Goal: Use online tool/utility: Use online tool/utility

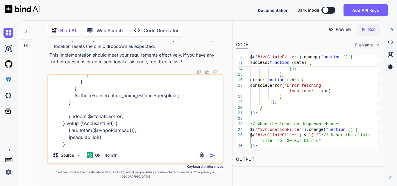
type textarea "x"
type textarea "public function getBillingRecords(?int $clinicId = null) { try { $user = Auth::…"
type textarea "x"
type textarea "public function getBillingRecords(?int $clinicId = null) { try { $user = Auth::…"
type textarea "x"
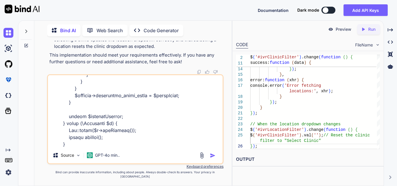
type textarea "public function getBillingRecords(?int $clinicId = null) { try { $user = Auth::…"
type textarea "x"
type textarea "public function getBillingRecords(?int $clinicId = null) { try { $user = Auth::…"
type textarea "x"
type textarea "public function getBillingRecords(?int $clinicId = null) { try { $user = Auth::…"
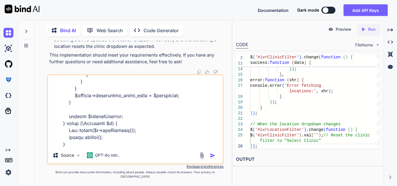
type textarea "x"
type textarea "public function getBillingRecords(?int $clinicId = null) { try { $user = Auth::…"
type textarea "x"
type textarea "public function getBillingRecords(?int $clinicId = null) { try { $user = Auth::…"
type textarea "x"
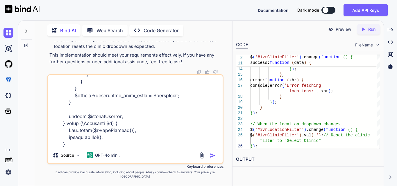
type textarea "public function getBillingRecords(?int $clinicId = null) { try { $user = Auth::…"
type textarea "x"
type textarea "public function getBillingRecords(?int $clinicId = null) { try { $user = Auth::…"
type textarea "x"
type textarea "public function getBillingRecords(?int $clinicId = null) { try { $user = Auth::…"
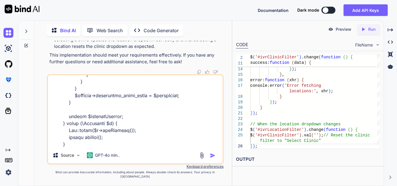
type textarea "x"
type textarea "public function getBillingRecords(?int $clinicId = null) { try { $user = Auth::…"
type textarea "x"
type textarea "public function getBillingRecords(?int $clinicId = null) { try { $user = Auth::…"
type textarea "x"
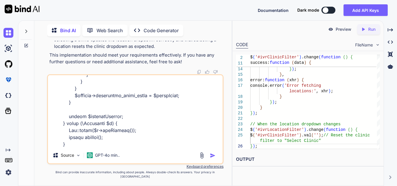
type textarea "public function getBillingRecords(?int $clinicId = null) { try { $user = Auth::…"
type textarea "x"
type textarea "public function getBillingRecords(?int $clinicId = null) { try { $user = Auth::…"
type textarea "x"
type textarea "public function getBillingRecords(?int $clinicId = null) { try { $user = Auth::…"
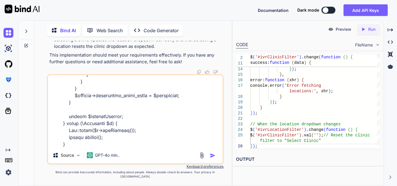
type textarea "x"
type textarea "public function getBillingRecords(?int $clinicId = null) { try { $user = Auth::…"
type textarea "x"
type textarea "public function getBillingRecords(?int $clinicId = null) { try { $user = Auth::…"
type textarea "x"
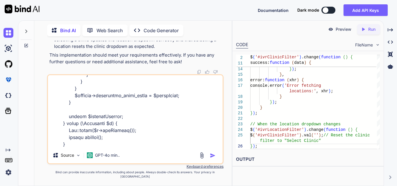
type textarea "public function getBillingRecords(?int $clinicId = null) { try { $user = Auth::…"
type textarea "x"
type textarea "public function getBillingRecords(?int $clinicId = null) { try { $user = Auth::…"
type textarea "x"
type textarea "public function getBillingRecords(?int $clinicId = null) { try { $user = Auth::…"
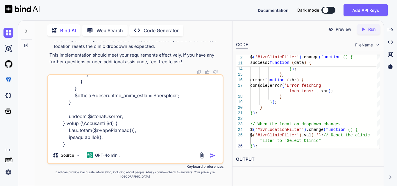
type textarea "x"
type textarea "public function getBillingRecords(?int $clinicId = null) { try { $user = Auth::…"
type textarea "x"
type textarea "public function getBillingRecords(?int $clinicId = null) { try { $user = Auth::…"
type textarea "x"
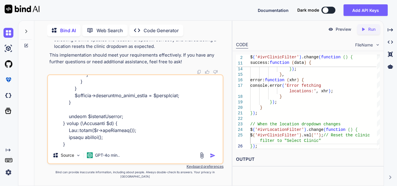
type textarea "public function getBillingRecords(?int $clinicId = null) { try { $user = Auth::…"
type textarea "x"
type textarea "public function getBillingRecords(?int $clinicId = null) { try { $user = Auth::…"
type textarea "x"
type textarea "public function getBillingRecords(?int $clinicId = null) { try { $user = Auth::…"
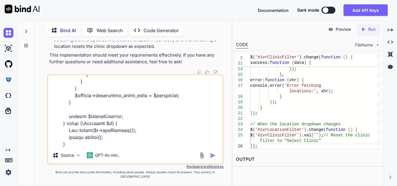
type textarea "x"
type textarea "public function getBillingRecords(?int $clinicId = null) { try { $user = Auth::…"
type textarea "x"
type textarea "public function getBillingRecords(?int $clinicId = null) { try { $user = Auth::…"
type textarea "x"
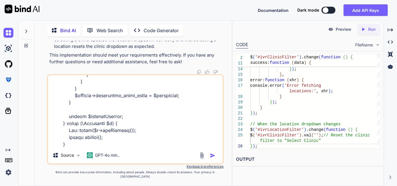
type textarea "public function getBillingRecords(?int $clinicId = null) { try { $user = Auth::…"
type textarea "x"
type textarea "public function getBillingRecords(?int $clinicId = null) { try { $user = Auth::…"
type textarea "x"
type textarea "public function getBillingRecords(?int $clinicId = null) { try { $user = Auth::…"
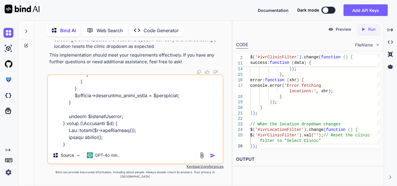
type textarea "x"
type textarea "public function getBillingRecords(?int $clinicId = null) { try { $user = Auth::…"
type textarea "x"
type textarea "public function getBillingRecords(?int $clinicId = null) { try { $user = Auth::…"
type textarea "x"
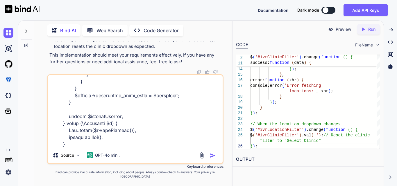
type textarea "public function getBillingRecords(?int $clinicId = null) { try { $user = Auth::…"
type textarea "x"
type textarea "public function getBillingRecords(?int $clinicId = null) { try { $user = Auth::…"
type textarea "x"
type textarea "public function getBillingRecords(?int $clinicId = null) { try { $user = Auth::…"
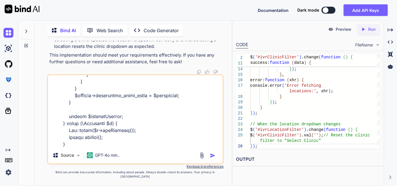
type textarea "x"
type textarea "public function getBillingRecords(?int $clinicId = null) { try { $user = Auth::…"
type textarea "x"
type textarea "public function getBillingRecords(?int $clinicId = null) { try { $user = Auth::…"
type textarea "x"
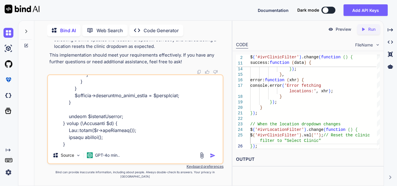
type textarea "public function getBillingRecords(?int $clinicId = null) { try { $user = Auth::…"
type textarea "x"
type textarea "public function getBillingRecords(?int $clinicId = null) { try { $user = Auth::…"
type textarea "x"
type textarea "public function getBillingRecords(?int $clinicId = null) { try { $user = Auth::…"
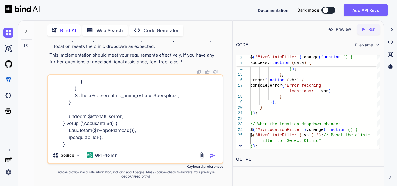
type textarea "x"
type textarea "public function getBillingRecords(?int $clinicId = null) { try { $user = Auth::…"
type textarea "x"
type textarea "public function getBillingRecords(?int $clinicId = null) { try { $user = Auth::…"
type textarea "x"
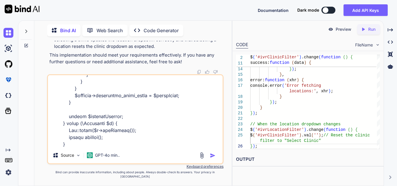
type textarea "public function getBillingRecords(?int $clinicId = null) { try { $user = Auth::…"
type textarea "x"
type textarea "public function getBillingRecords(?int $clinicId = null) { try { $user = Auth::…"
type textarea "x"
type textarea "public function getBillingRecords(?int $clinicId = null) { try { $user = Auth::…"
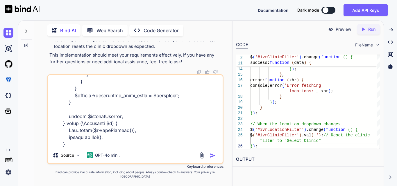
type textarea "x"
type textarea "public function getBillingRecords(?int $clinicId = null) { try { $user = Auth::…"
type textarea "x"
type textarea "public function getBillingRecords(?int $clinicId = null) { try { $user = Auth::…"
type textarea "x"
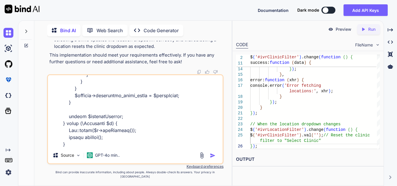
type textarea "public function getBillingRecords(?int $clinicId = null) { try { $user = Auth::…"
type textarea "x"
type textarea "public function getBillingRecords(?int $clinicId = null) { try { $user = Auth::…"
type textarea "x"
type textarea "public function getBillingRecords(?int $clinicId = null) { try { $user = Auth::…"
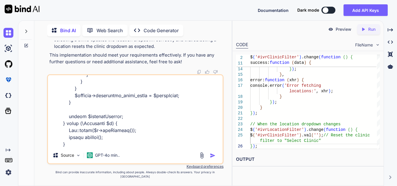
type textarea "x"
type textarea "public function getBillingRecords(?int $clinicId = null) { try { $user = Auth::…"
type textarea "x"
type textarea "public function getBillingRecords(?int $clinicId = null) { try { $user = Auth::…"
type textarea "x"
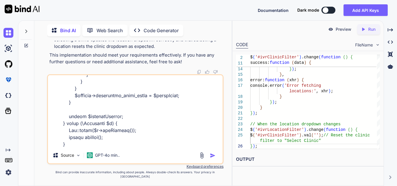
type textarea "public function getBillingRecords(?int $clinicId = null) { try { $user = Auth::…"
type textarea "x"
type textarea "public function getBillingRecords(?int $clinicId = null) { try { $user = Auth::…"
type textarea "x"
type textarea "public function getBillingRecords(?int $clinicId = null) { try { $user = Auth::…"
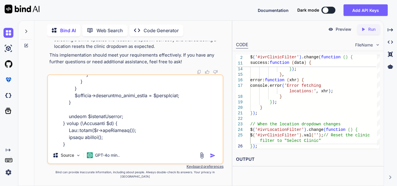
type textarea "x"
type textarea "public function getBillingRecords(?int $clinicId = null) { try { $user = Auth::…"
type textarea "x"
type textarea "public function getBillingRecords(?int $clinicId = null) { try { $user = Auth::…"
type textarea "x"
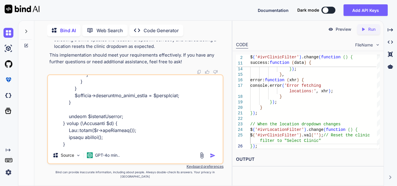
type textarea "public function getBillingRecords(?int $clinicId = null) { try { $user = Auth::…"
type textarea "x"
type textarea "public function getBillingRecords(?int $clinicId = null) { try { $user = Auth::…"
type textarea "x"
type textarea "public function getBillingRecords(?int $clinicId = null) { try { $user = Auth::…"
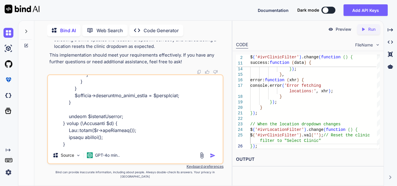
type textarea "x"
type textarea "public function getBillingRecords(?int $clinicId = null) { try { $user = Auth::…"
type textarea "x"
type textarea "public function getBillingRecords(?int $clinicId = null) { try { $user = Auth::…"
type textarea "x"
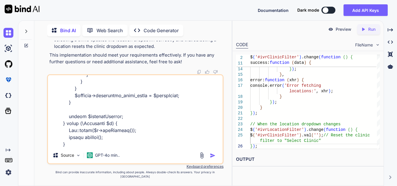
type textarea "public function getBillingRecords(?int $clinicId = null) { try { $user = Auth::…"
type textarea "x"
type textarea "public function getBillingRecords(?int $clinicId = null) { try { $user = Auth::…"
type textarea "x"
type textarea "public function getBillingRecords(?int $clinicId = null) { try { $user = Auth::…"
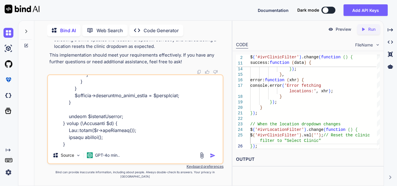
type textarea "x"
type textarea "public function getBillingRecords(?int $clinicId = null) { try { $user = Auth::…"
type textarea "x"
type textarea "public function getBillingRecords(?int $clinicId = null) { try { $user = Auth::…"
type textarea "x"
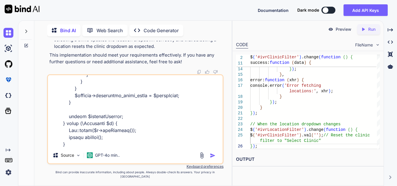
type textarea "public function getBillingRecords(?int $clinicId = null) { try { $user = Auth::…"
type textarea "x"
type textarea "public function getBillingRecords(?int $clinicId = null) { try { $user = Auth::…"
type textarea "x"
type textarea "public function getBillingRecords(?int $clinicId = null) { try { $user = Auth::…"
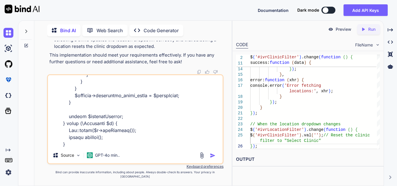
type textarea "x"
type textarea "public function getBillingRecords(?int $clinicId = null) { try { $user = Auth::…"
type textarea "x"
type textarea "public function getBillingRecords(?int $clinicId = null) { try { $user = Auth::…"
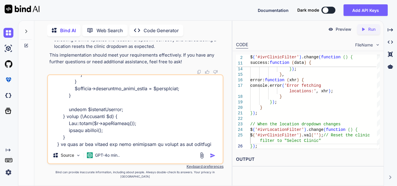
type textarea "x"
type textarea "public function getBillingRecords(?int $clinicId = null) { try { $user = Auth::…"
type textarea "x"
type textarea "public function getBillingRecords(?int $clinicId = null) { try { $user = Auth::…"
type textarea "x"
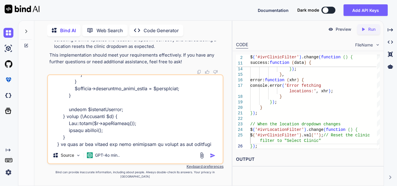
type textarea "public function getBillingRecords(?int $clinicId = null) { try { $user = Auth::…"
type textarea "x"
type textarea "public function getBillingRecords(?int $clinicId = null) { try { $user = Auth::…"
type textarea "x"
type textarea "public function getBillingRecords(?int $clinicId = null) { try { $user = Auth::…"
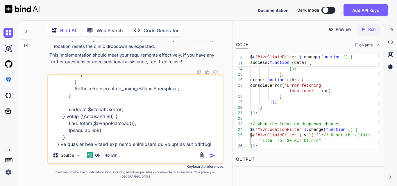
type textarea "x"
type textarea "public function getBillingRecords(?int $clinicId = null) { try { $user = Auth::…"
type textarea "x"
type textarea "public function getBillingRecords(?int $clinicId = null) { try { $user = Auth::…"
type textarea "x"
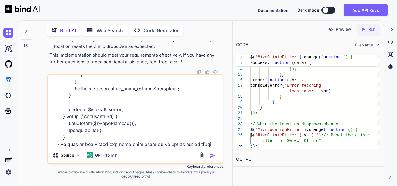
type textarea "public function getBillingRecords(?int $clinicId = null) { try { $user = Auth::…"
type textarea "x"
type textarea "public function getBillingRecords(?int $clinicId = null) { try { $user = Auth::…"
type textarea "x"
type textarea "public function getBillingRecords(?int $clinicId = null) { try { $user = Auth::…"
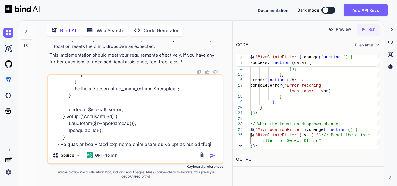
type textarea "x"
type textarea "public function getBillingRecords(?int $clinicId = null) { try { $user = Auth::…"
type textarea "x"
type textarea "public function getBillingRecords(?int $clinicId = null) { try { $user = Auth::…"
type textarea "x"
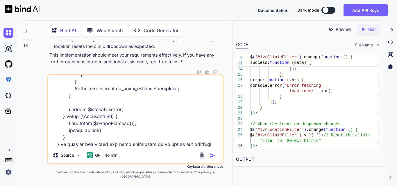
type textarea "public function getBillingRecords(?int $clinicId = null) { try { $user = Auth::…"
type textarea "x"
type textarea "public function getBillingRecords(?int $clinicId = null) { try { $user = Auth::…"
type textarea "x"
type textarea "public function getBillingRecords(?int $clinicId = null) { try { $user = Auth::…"
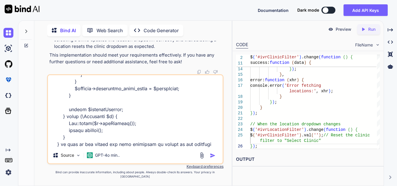
type textarea "x"
type textarea "public function getBillingRecords(?int $clinicId = null) { try { $user = Auth::…"
type textarea "x"
type textarea "public function getBillingRecords(?int $clinicId = null) { try { $user = Auth::…"
type textarea "x"
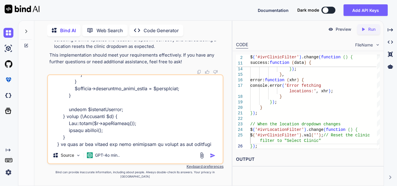
type textarea "public function getBillingRecords(?int $clinicId = null) { try { $user = Auth::…"
type textarea "x"
type textarea "public function getBillingRecords(?int $clinicId = null) { try { $user = Auth::…"
type textarea "x"
type textarea "public function getBillingRecords(?int $clinicId = null) { try { $user = Auth::…"
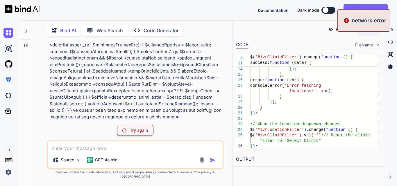
scroll to position [57923, 0]
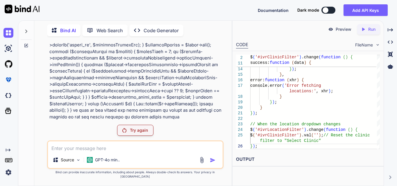
click at [143, 133] on p "Try again" at bounding box center [139, 131] width 18 height 6
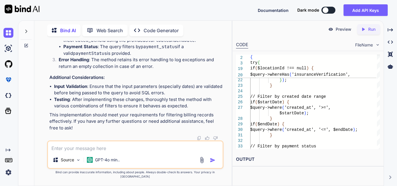
scroll to position [58589, 0]
